Goal: Find contact information: Find contact information

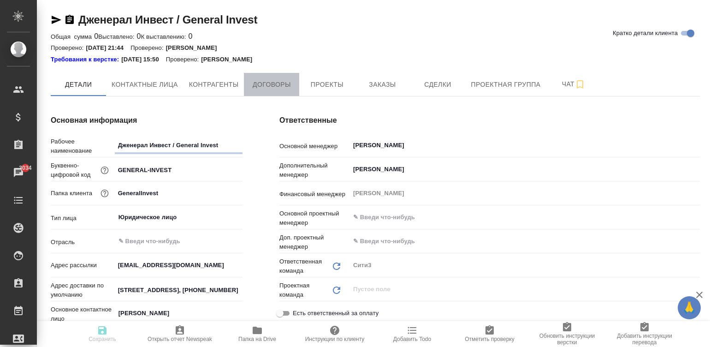
click at [257, 85] on span "Договоры" at bounding box center [271, 85] width 44 height 12
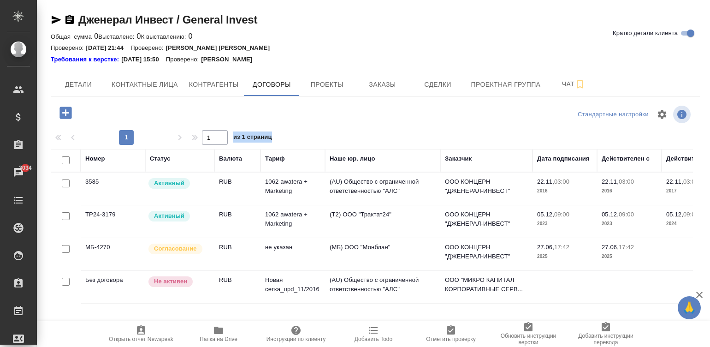
click at [321, 205] on td "не указан" at bounding box center [293, 188] width 65 height 32
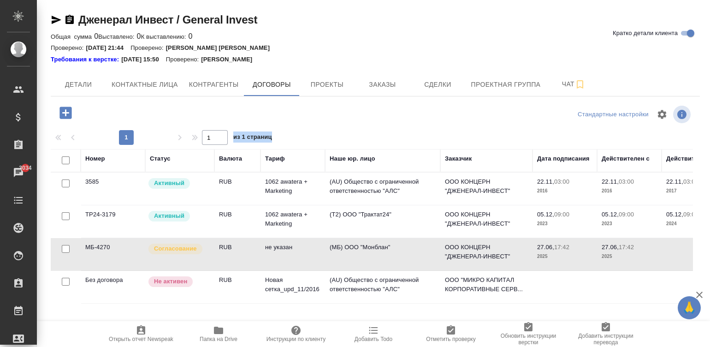
click at [321, 205] on td "не указан" at bounding box center [293, 188] width 65 height 32
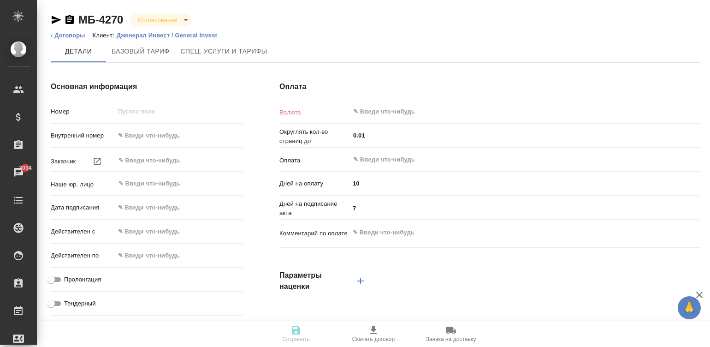
type textarea "x"
type input "МБ-4270"
type input "ООО КОНЦЕРН "ДЖЕНЕРАЛ-ИНВЕСТ""
type input "(МБ) ООО "Монблан""
type input "[DATE] 17:42"
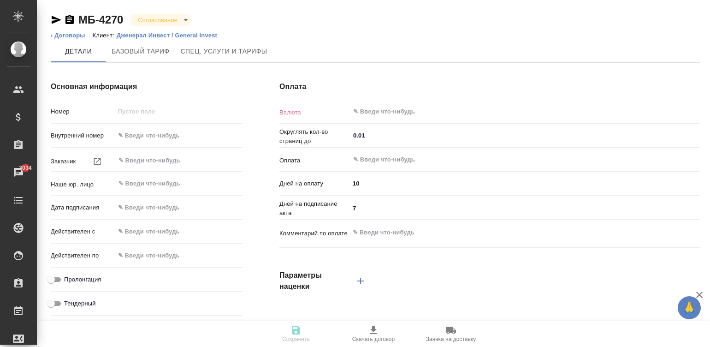
type input "[DATE] 17:42"
checkbox input "true"
type input "RUB"
type input "С даты подписания акта"
type textarea "x"
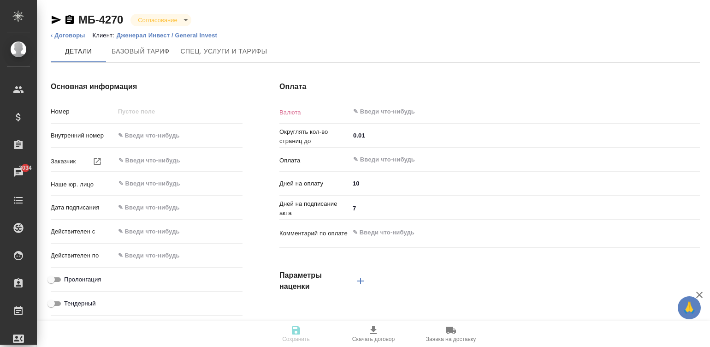
type input "russian2"
type input "basic"
type input "manual"
type input "client"
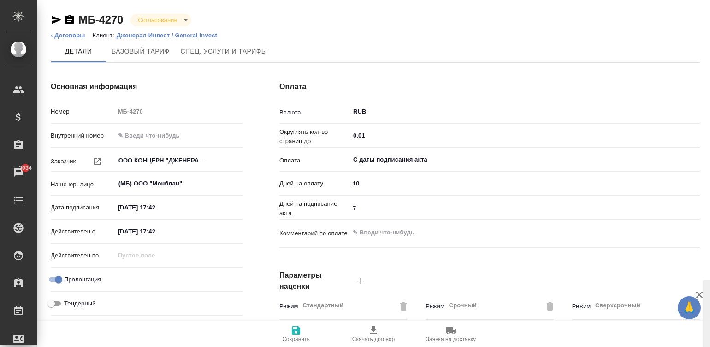
scroll to position [280, 0]
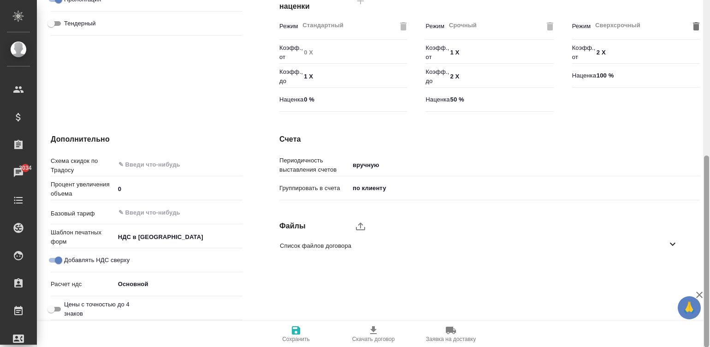
click at [705, 255] on div at bounding box center [706, 173] width 7 height 347
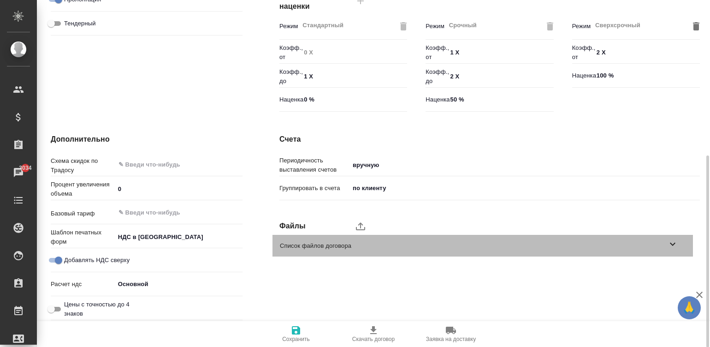
click at [286, 246] on span "Список файлов договора" at bounding box center [473, 245] width 387 height 9
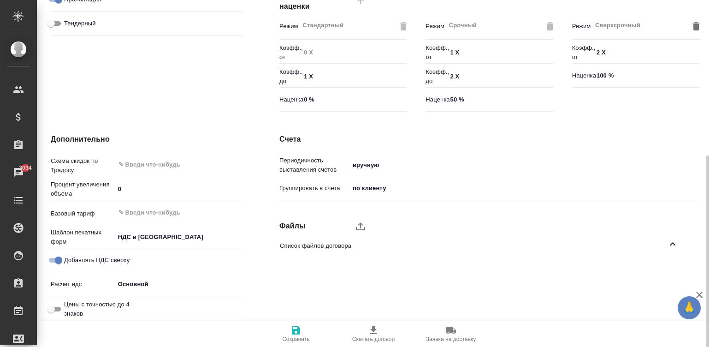
click at [360, 227] on icon "upload" at bounding box center [360, 225] width 11 height 11
click at [0, 0] on input "upload" at bounding box center [0, 0] width 0 height 0
type textarea "x"
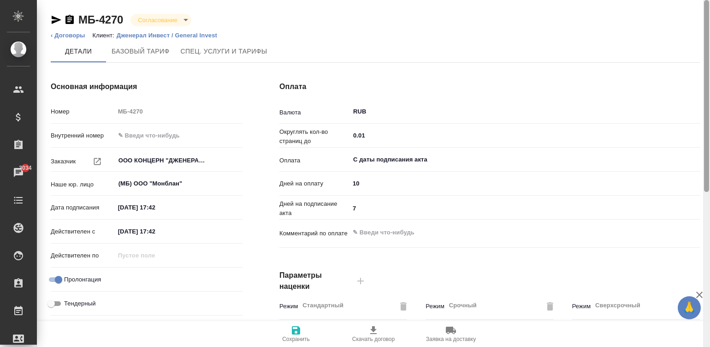
click at [707, 28] on div at bounding box center [706, 173] width 7 height 347
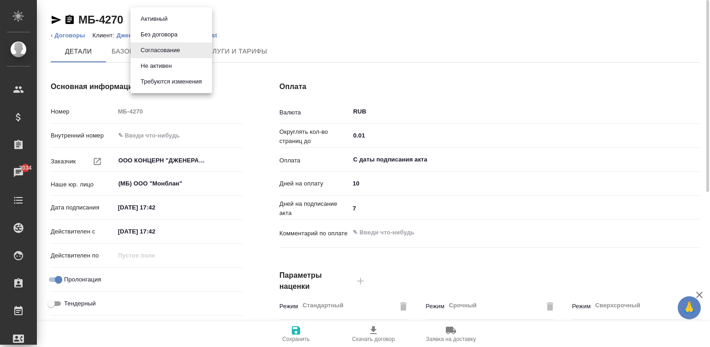
click at [164, 16] on body "🙏 .cls-1 fill:#fff; AWATERA Малинина Мария m.malinina Клиенты Спецификации Зака…" at bounding box center [355, 173] width 710 height 347
click at [157, 19] on button "Активный" at bounding box center [154, 19] width 32 height 10
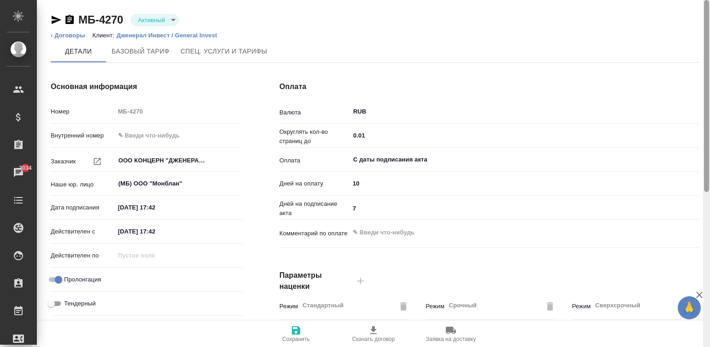
scroll to position [280, 0]
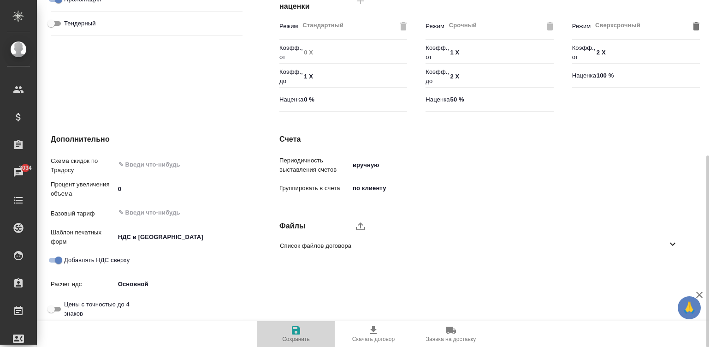
click at [295, 334] on icon "button" at bounding box center [296, 330] width 11 height 11
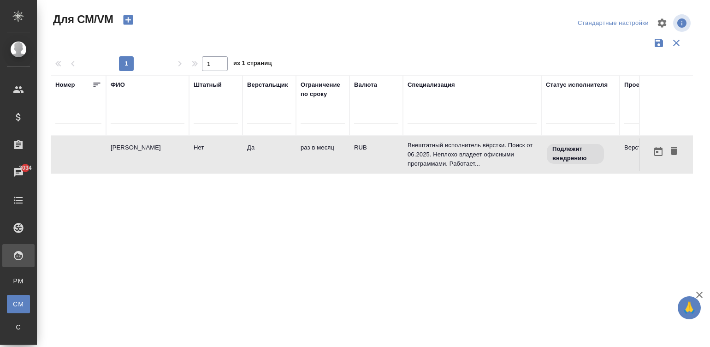
scroll to position [0, 343]
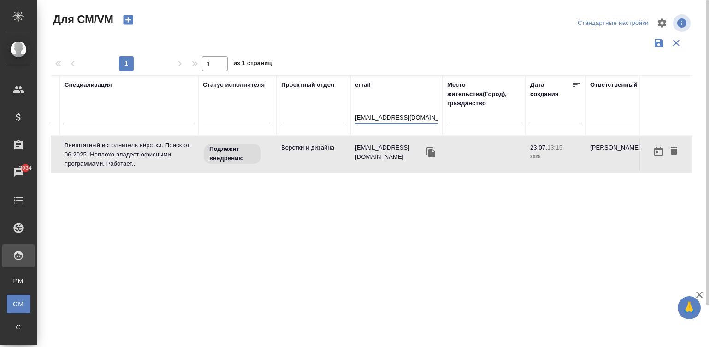
click at [413, 116] on input "soloha_nett@mail.ru" at bounding box center [396, 119] width 83 height 12
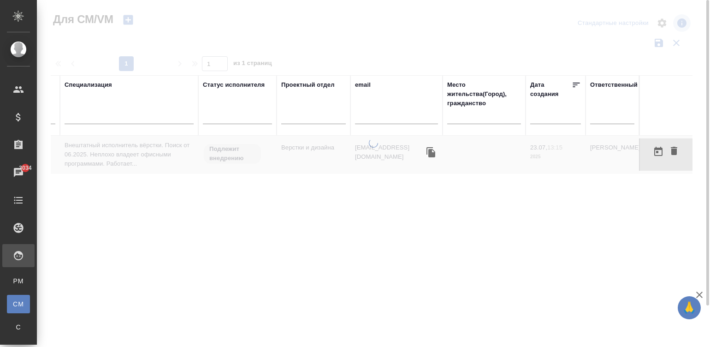
click at [277, 214] on div at bounding box center [373, 242] width 673 height 208
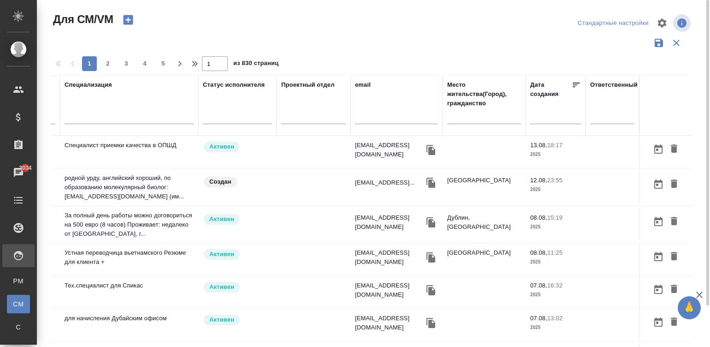
scroll to position [0, 297]
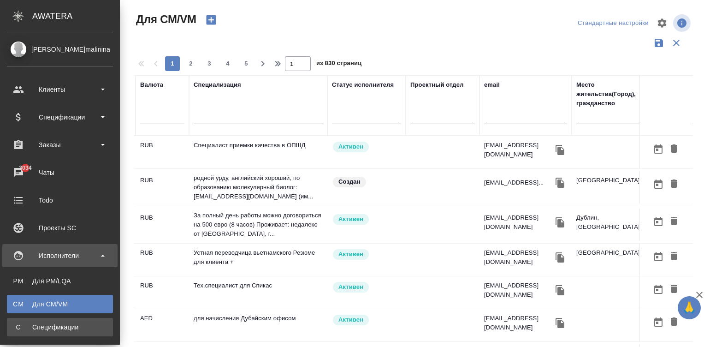
click at [13, 333] on link "С Спецификации" at bounding box center [60, 327] width 106 height 18
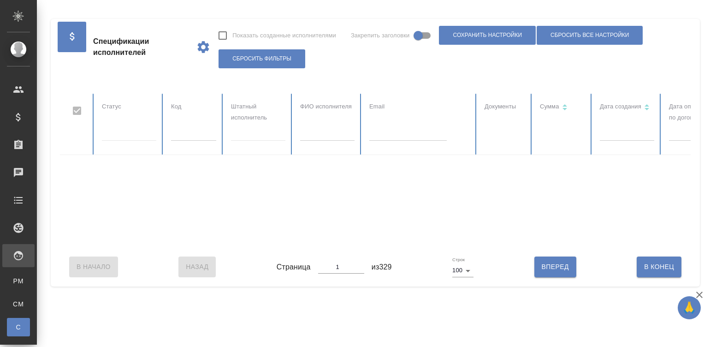
checkbox input "false"
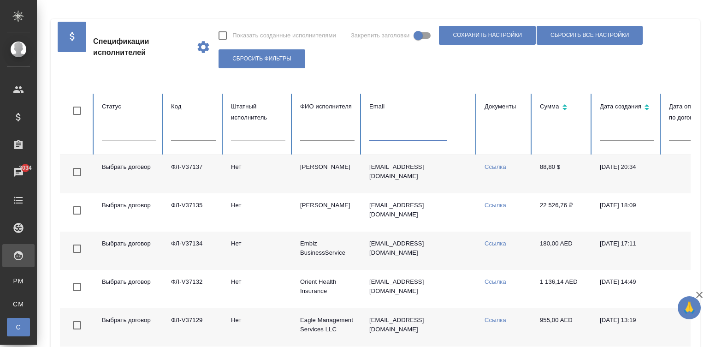
click at [404, 135] on input "text" at bounding box center [407, 134] width 77 height 13
paste input "pon_arina@mail.ru"
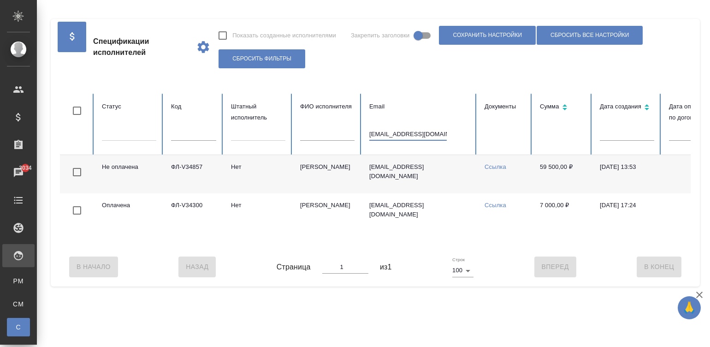
type input "pon_arina@mail.ru"
click at [447, 172] on td "pon_arina@mail.ru" at bounding box center [419, 174] width 115 height 38
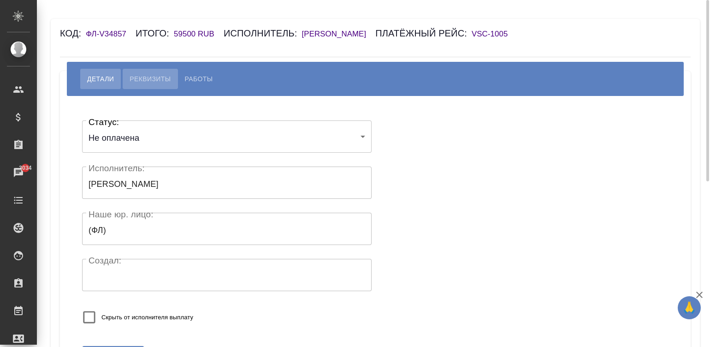
click at [146, 71] on button "Реквизиты" at bounding box center [150, 79] width 55 height 20
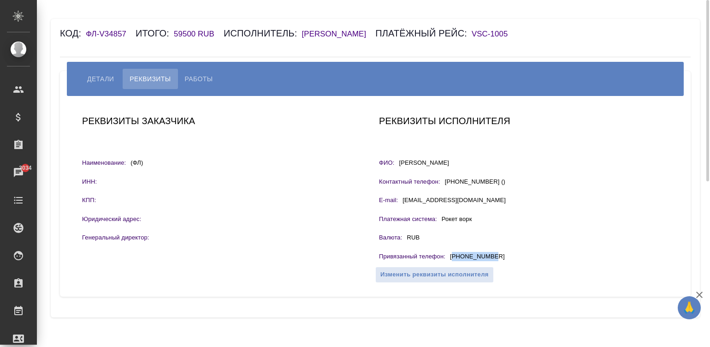
drag, startPoint x: 502, startPoint y: 255, endPoint x: 454, endPoint y: 261, distance: 48.2
click at [454, 261] on div "Привязанный телефон : +79521750676" at bounding box center [524, 258] width 290 height 12
copy p "79521750676"
click at [395, 23] on div "Код: ФЛ-V34857 Итого: 59500 RUB Исполнитель: Понарина Арина Платёжный рейс: VSC…" at bounding box center [375, 168] width 649 height 298
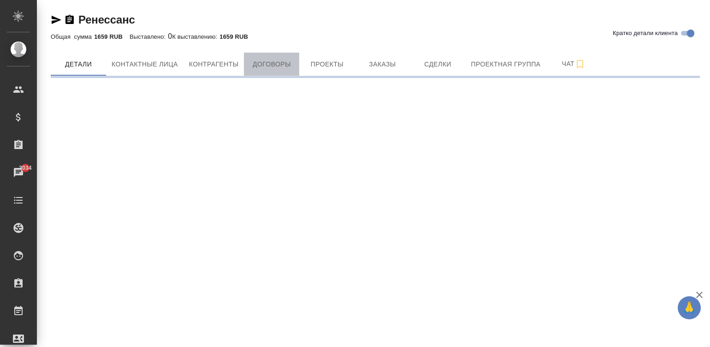
click at [270, 65] on span "Договоры" at bounding box center [271, 65] width 44 height 12
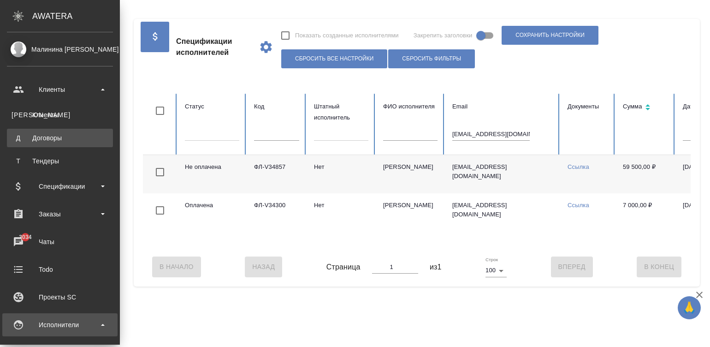
click at [58, 132] on link "Д Договоры" at bounding box center [60, 138] width 106 height 18
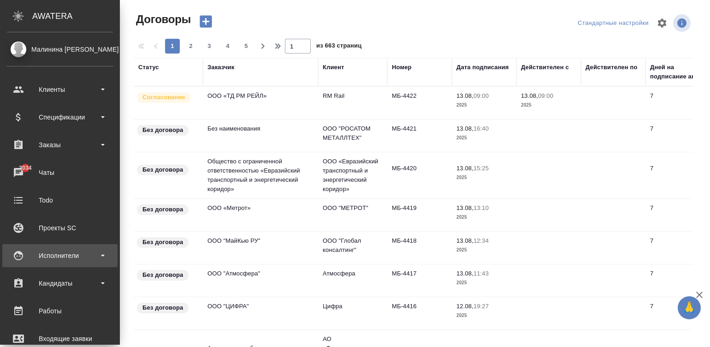
click at [21, 262] on div "Исполнители" at bounding box center [59, 255] width 115 height 23
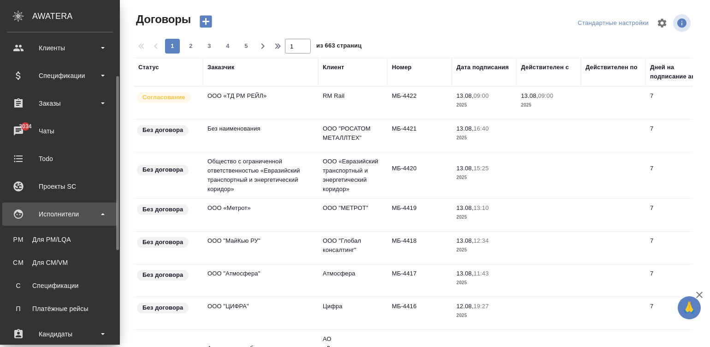
scroll to position [55, 0]
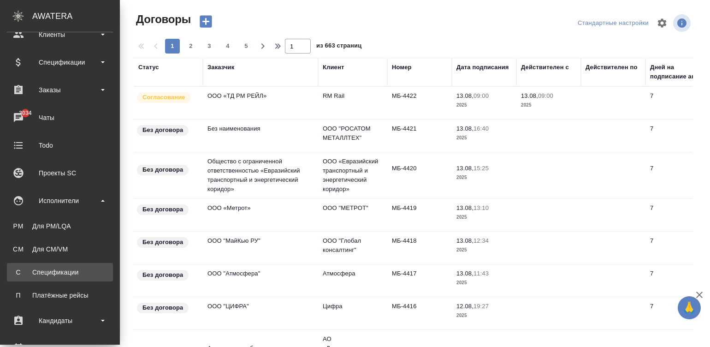
click at [36, 265] on link "С Спецификации" at bounding box center [60, 272] width 106 height 18
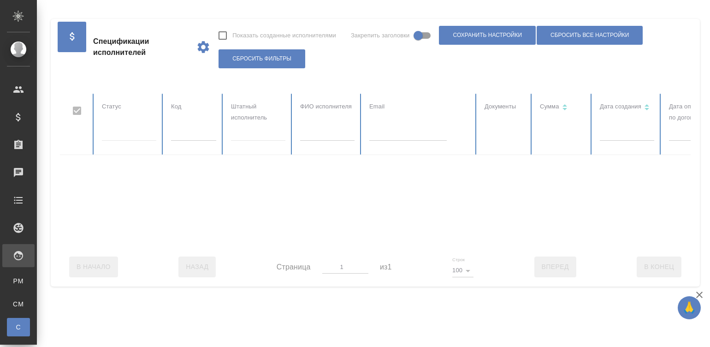
click at [327, 128] on div at bounding box center [554, 171] width 988 height 154
click at [315, 135] on div at bounding box center [554, 171] width 988 height 154
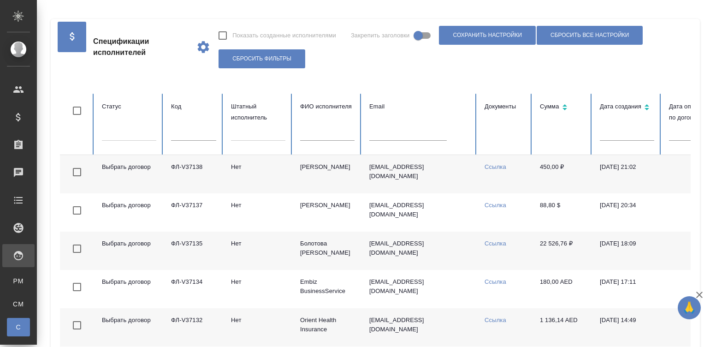
checkbox input "false"
click at [315, 135] on input "text" at bounding box center [327, 134] width 54 height 13
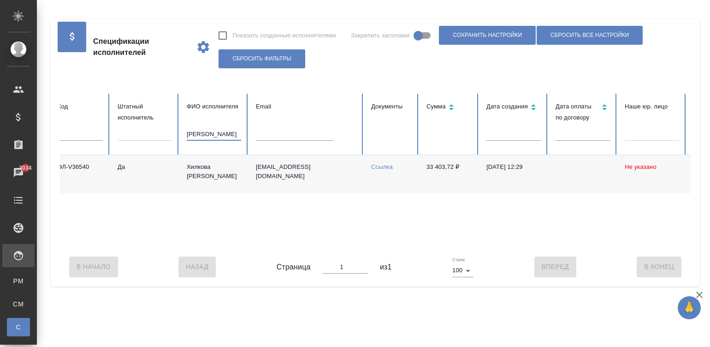
scroll to position [0, 101]
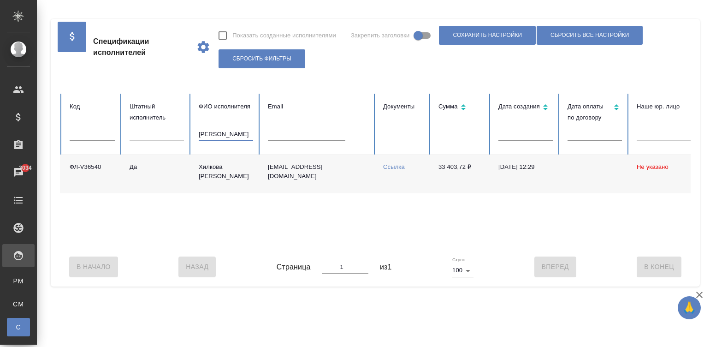
type input "хилкова"
click at [247, 171] on td "[PERSON_NAME]" at bounding box center [225, 174] width 69 height 38
click at [221, 129] on input "хилкова" at bounding box center [226, 134] width 54 height 13
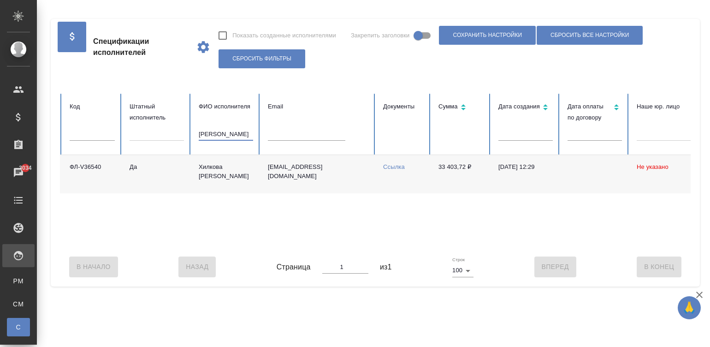
click at [221, 129] on input "хилкова" at bounding box center [226, 134] width 54 height 13
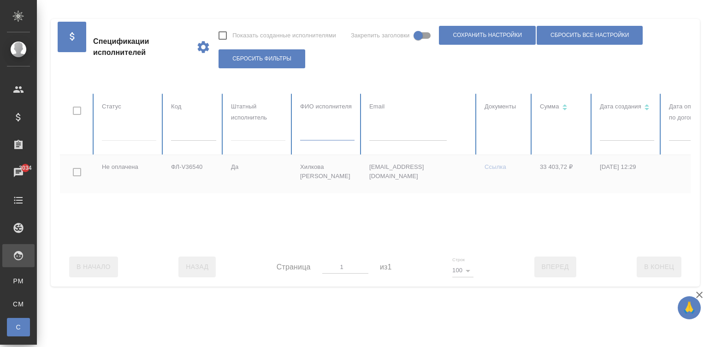
scroll to position [0, 356]
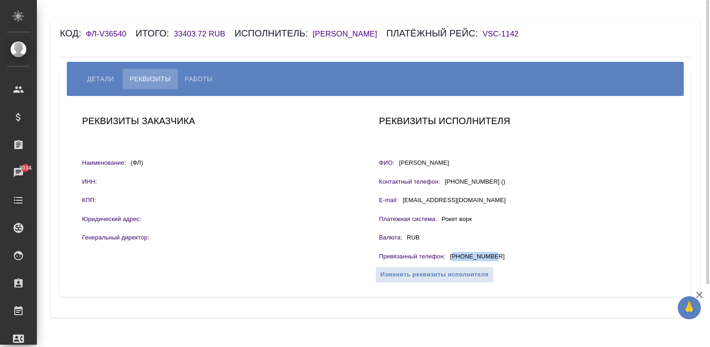
drag, startPoint x: 498, startPoint y: 256, endPoint x: 452, endPoint y: 257, distance: 45.7
click at [452, 257] on div "Привязанный телефон : [PHONE_NUMBER]" at bounding box center [524, 258] width 290 height 12
copy p "79773427609"
drag, startPoint x: 168, startPoint y: 36, endPoint x: 204, endPoint y: 33, distance: 36.2
click at [204, 33] on div "Код: ФЛ-V36540 Итого: 33403.72 RUB Исполнитель: [PERSON_NAME] рейс: VSC-1142" at bounding box center [323, 33] width 526 height 15
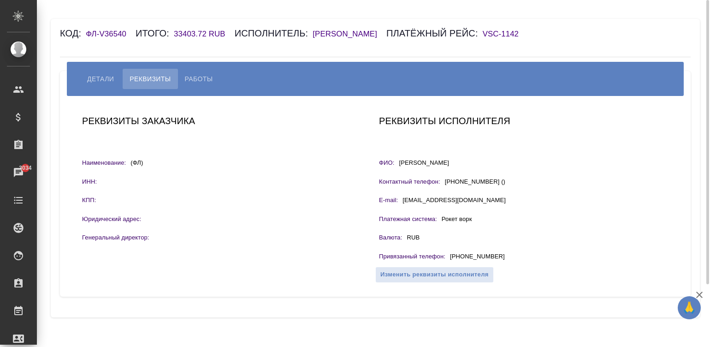
click at [204, 42] on div "Код: ФЛ-V36540 Итого: 33403.72 RUB Исполнитель: [PERSON_NAME] рейс: VSC-1142 [P…" at bounding box center [375, 168] width 649 height 298
drag, startPoint x: 171, startPoint y: 31, endPoint x: 206, endPoint y: 32, distance: 35.1
click at [206, 32] on div "Код: ФЛ-V36540 Итого: 33403.72 RUB Исполнитель: [PERSON_NAME] рейс: VSC-1142" at bounding box center [323, 33] width 526 height 15
copy h6 "33403.72"
